Goal: Information Seeking & Learning: Learn about a topic

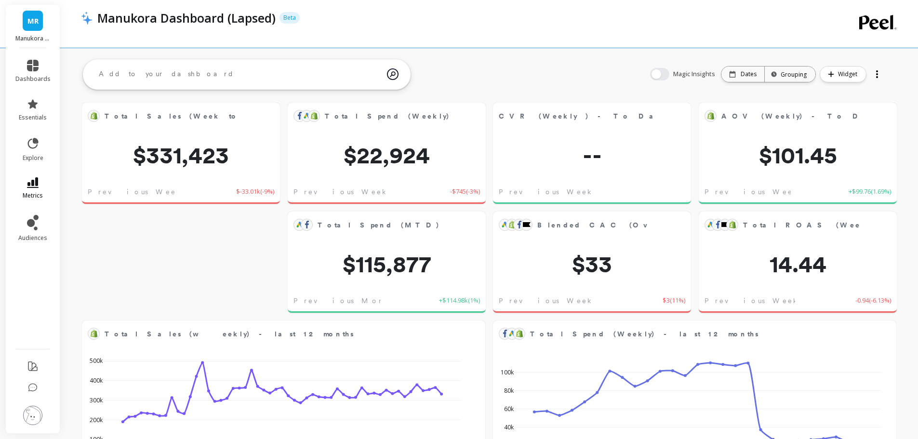
drag, startPoint x: 31, startPoint y: 175, endPoint x: 47, endPoint y: 191, distance: 21.8
click at [32, 175] on li "metrics" at bounding box center [33, 189] width 47 height 34
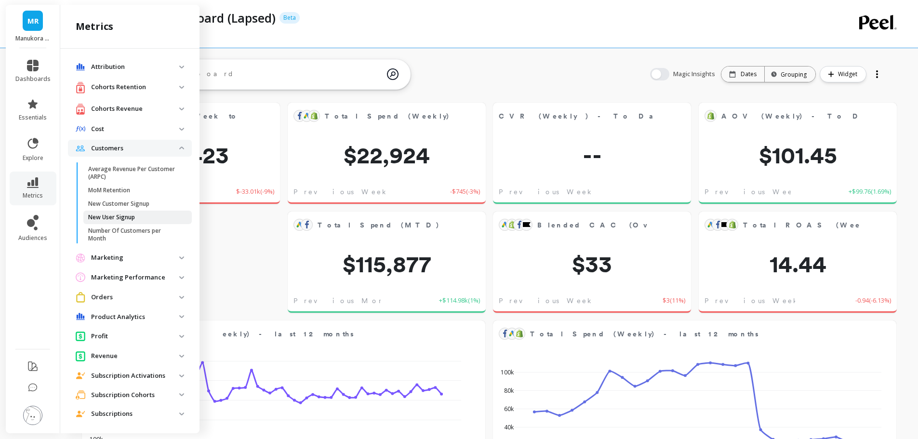
click at [122, 217] on p "New User Signup" at bounding box center [111, 218] width 47 height 8
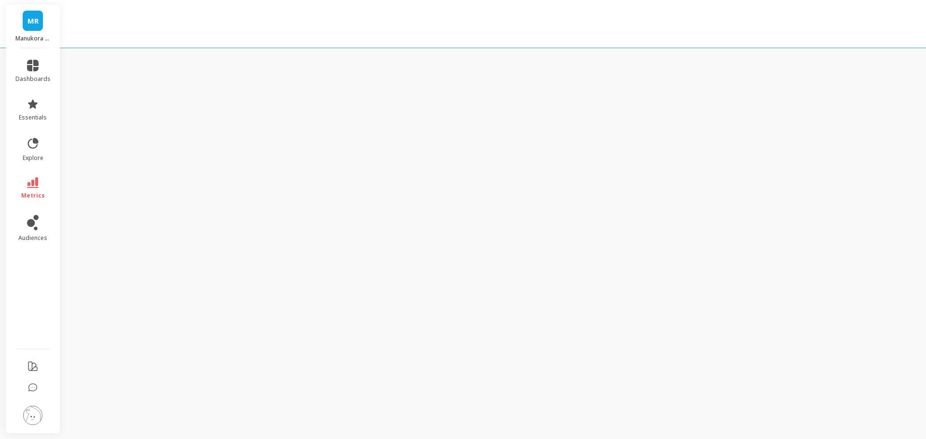
click at [119, 201] on div "MR [PERSON_NAME] Peel report dashboards essentials explore metrics audiences" at bounding box center [463, 219] width 926 height 439
click at [41, 178] on link "metrics" at bounding box center [32, 188] width 35 height 22
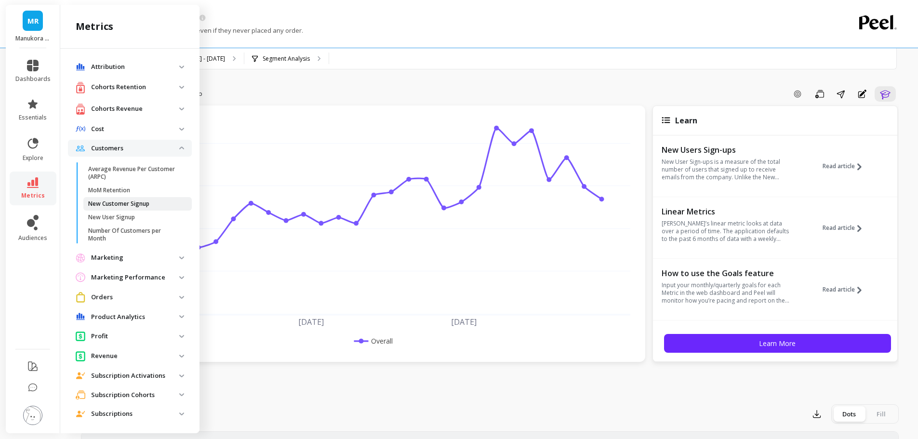
click at [111, 207] on p "New Customer Signup" at bounding box center [118, 204] width 61 height 8
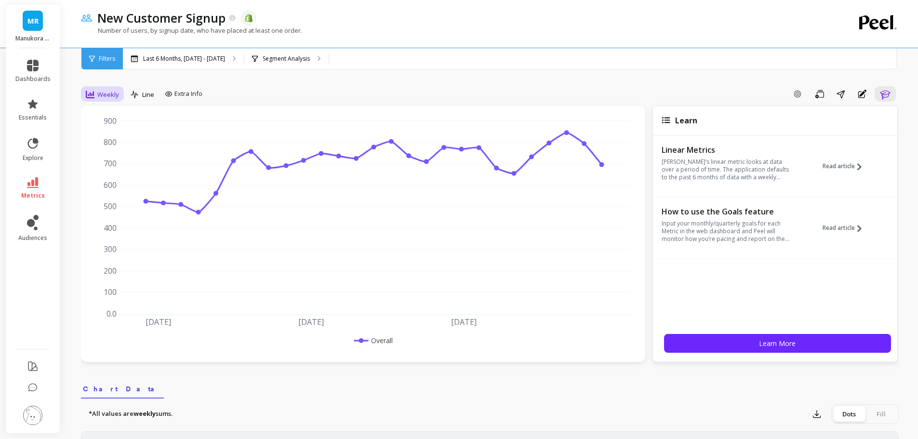
click at [103, 98] on span "Weekly" at bounding box center [108, 94] width 22 height 9
click at [117, 175] on div "Monthly" at bounding box center [116, 171] width 55 height 9
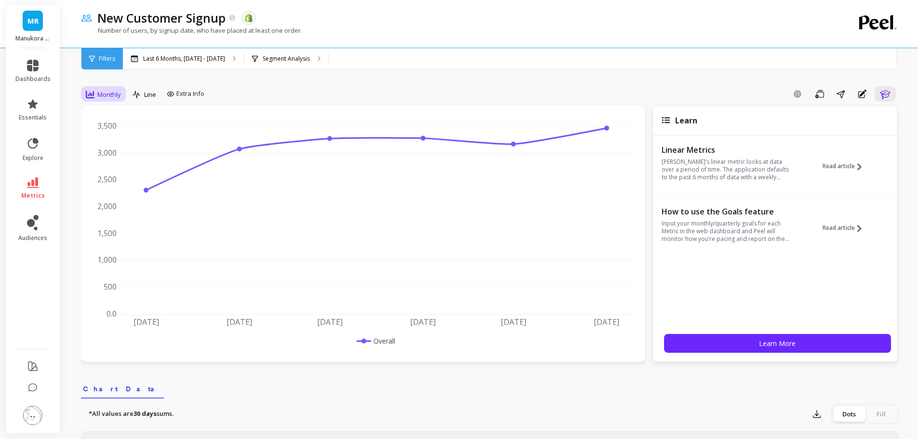
click at [114, 93] on span "Monthly" at bounding box center [109, 94] width 24 height 9
click at [116, 138] on div "Daily" at bounding box center [116, 134] width 55 height 9
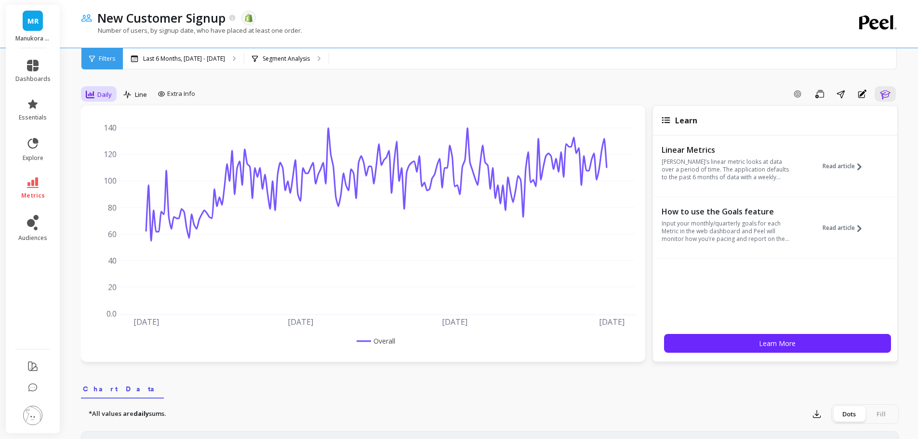
click at [108, 96] on span "Daily" at bounding box center [104, 94] width 14 height 9
click at [120, 154] on div "Weekly" at bounding box center [116, 152] width 55 height 9
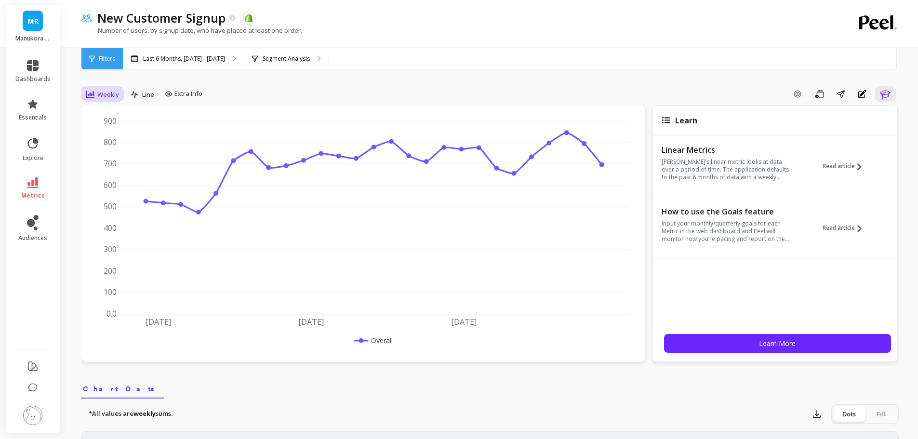
click at [98, 90] on span "Weekly" at bounding box center [108, 94] width 22 height 9
click at [112, 168] on div "Monthly" at bounding box center [116, 171] width 55 height 9
